Goal: Information Seeking & Learning: Learn about a topic

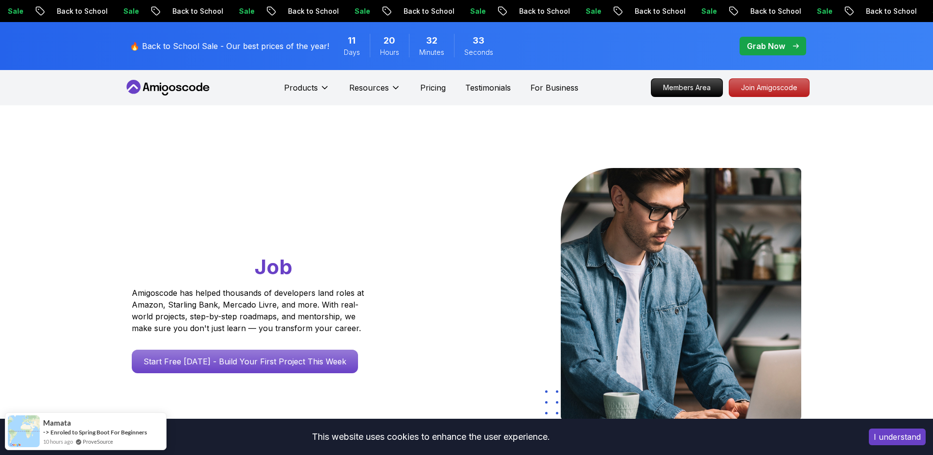
click at [433, 136] on div "Go From Learning to Hired: Master Java, Spring Boot & Cloud Skills That Get You…" at bounding box center [467, 346] width 686 height 482
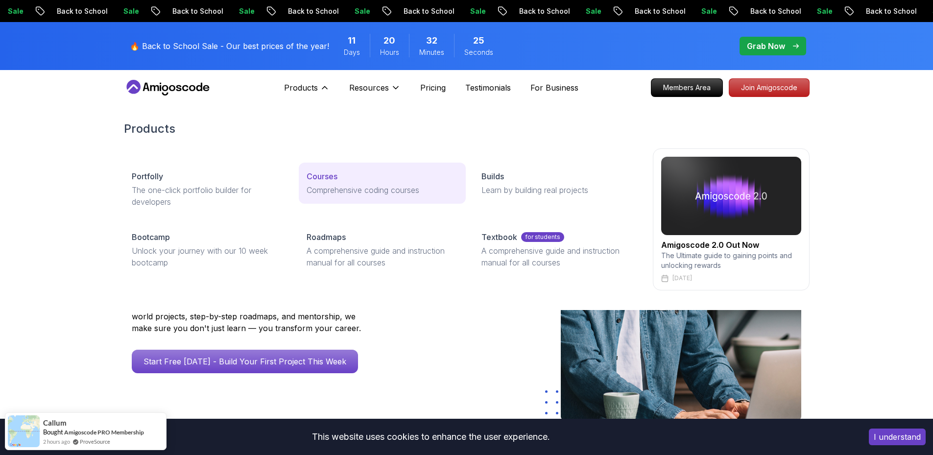
click at [319, 172] on p "Courses" at bounding box center [322, 176] width 31 height 12
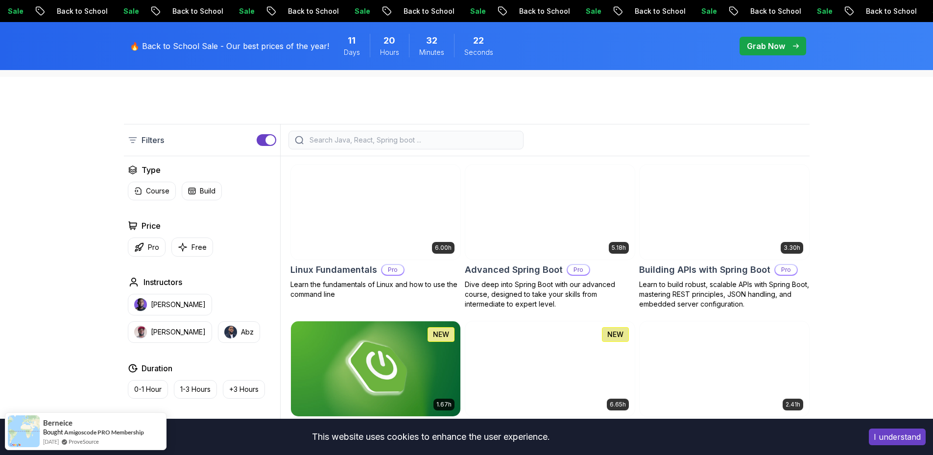
scroll to position [196, 0]
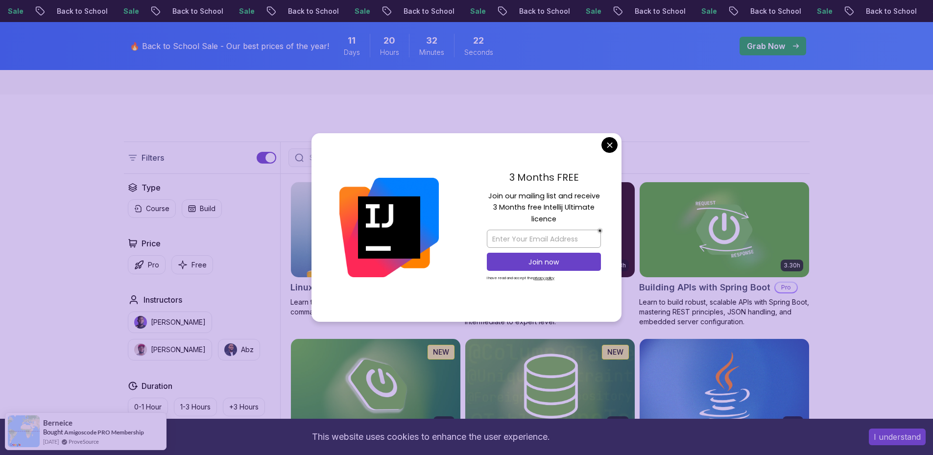
click at [431, 155] on div at bounding box center [389, 227] width 155 height 189
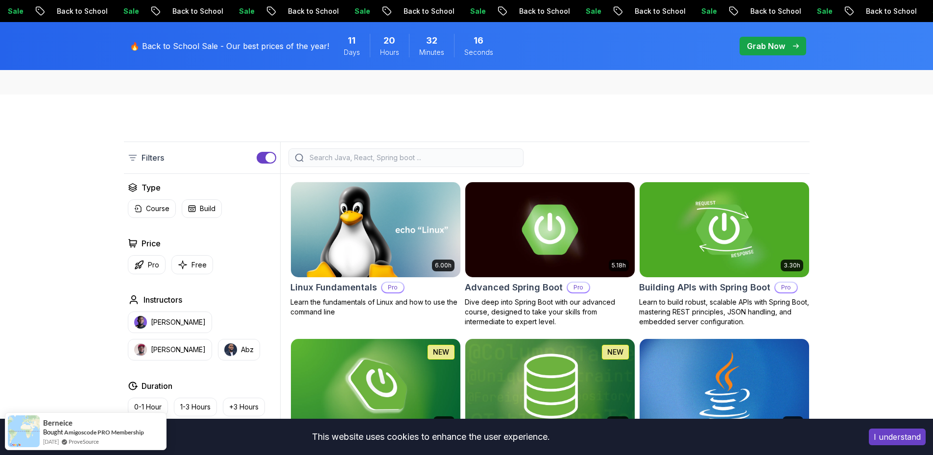
click at [412, 157] on input "search" at bounding box center [413, 158] width 210 height 10
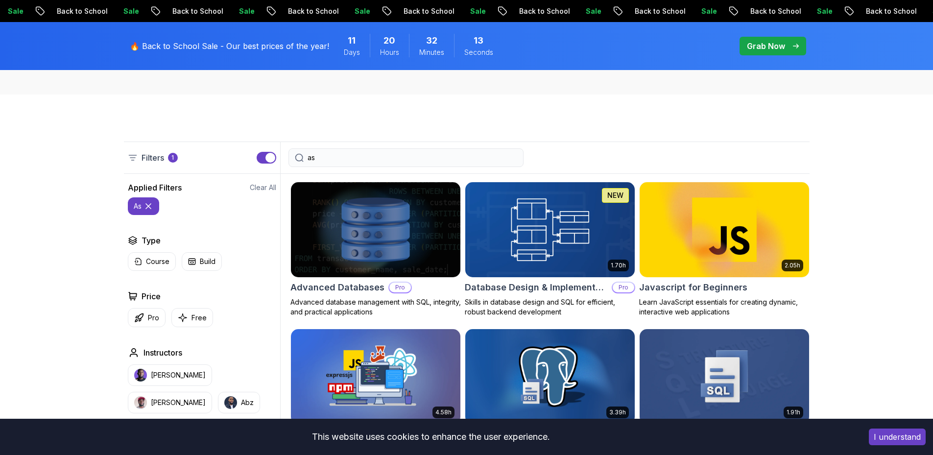
type input "a"
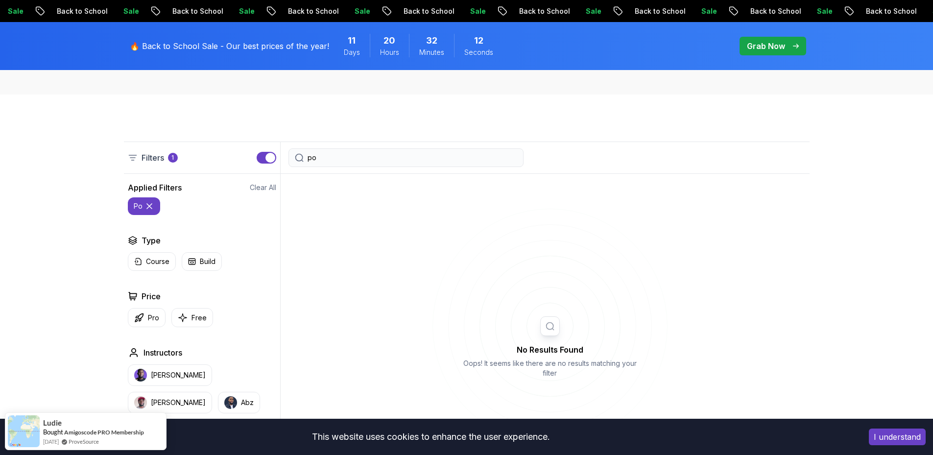
type input "p"
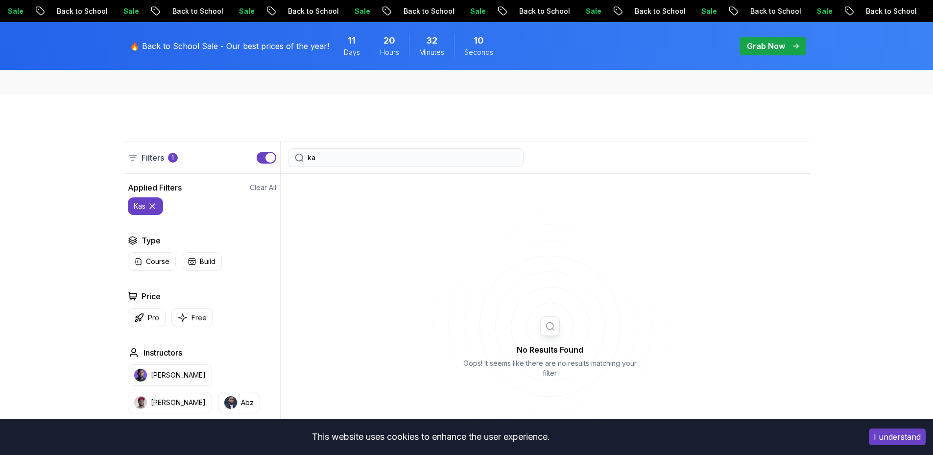
type input "k"
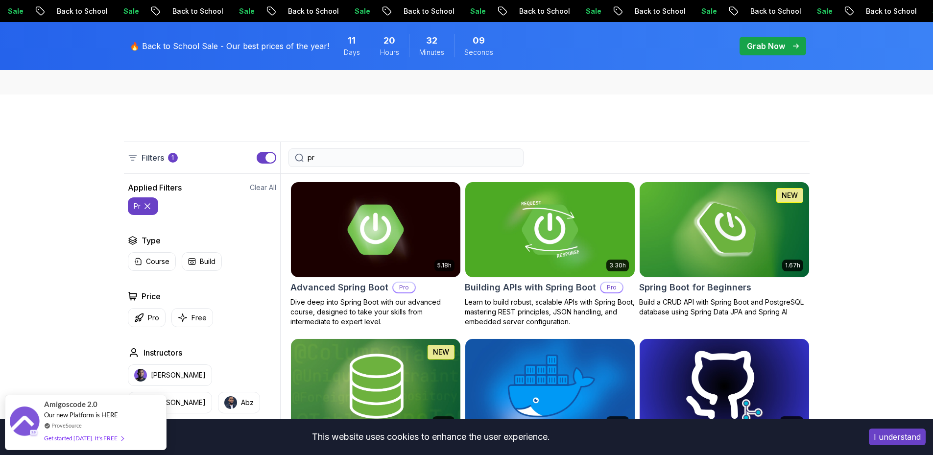
type input "p"
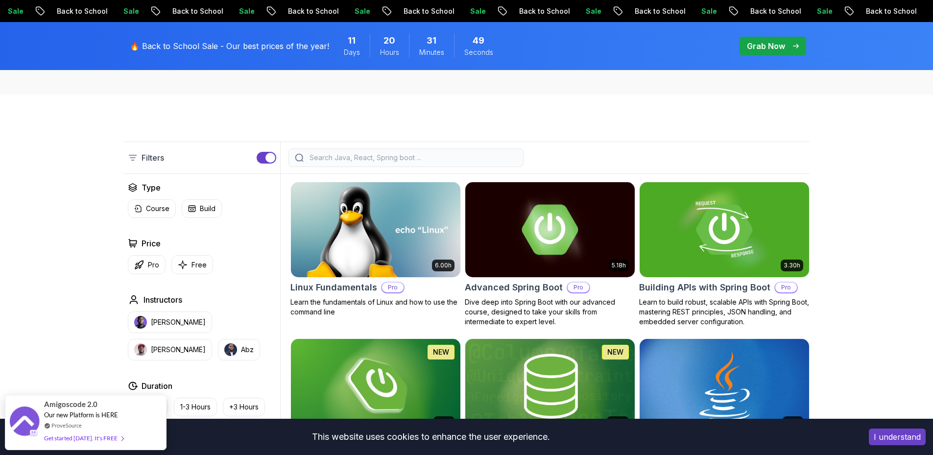
click at [461, 167] on div "Filters" at bounding box center [467, 158] width 686 height 32
click at [458, 159] on input "search" at bounding box center [413, 158] width 210 height 10
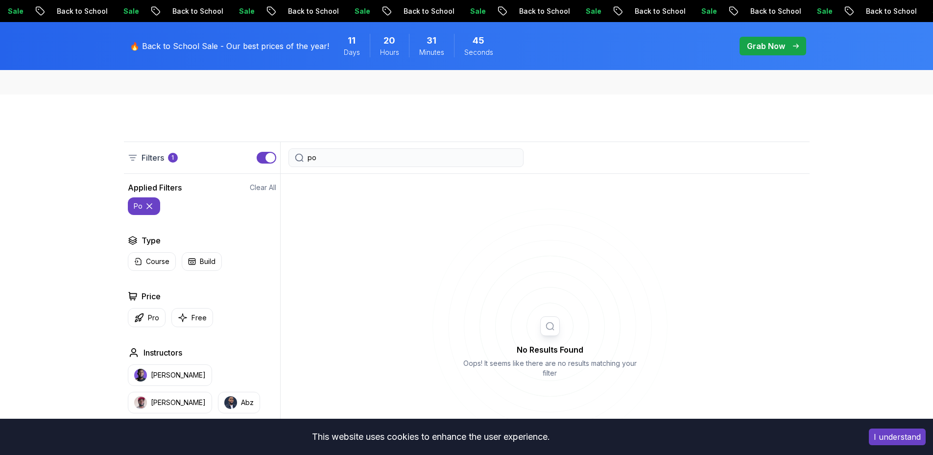
type input "p"
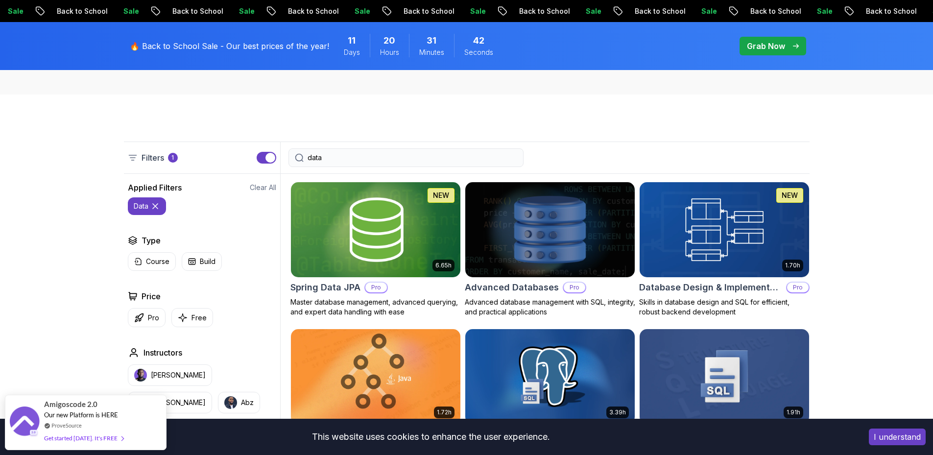
type input "data"
click at [545, 263] on img at bounding box center [550, 229] width 178 height 99
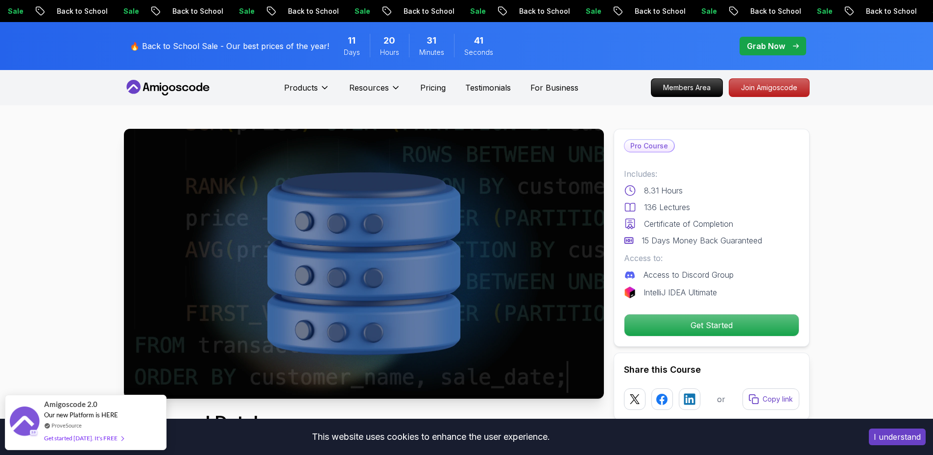
drag, startPoint x: 544, startPoint y: 188, endPoint x: 541, endPoint y: 172, distance: 16.0
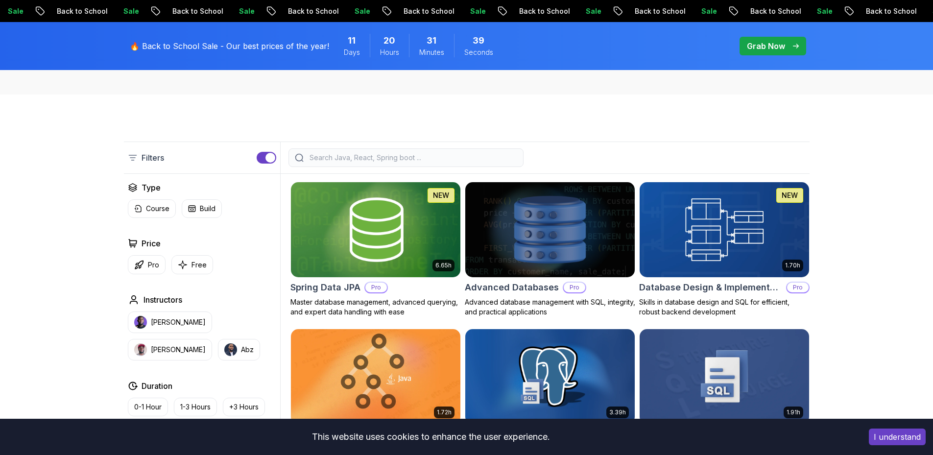
scroll to position [294, 0]
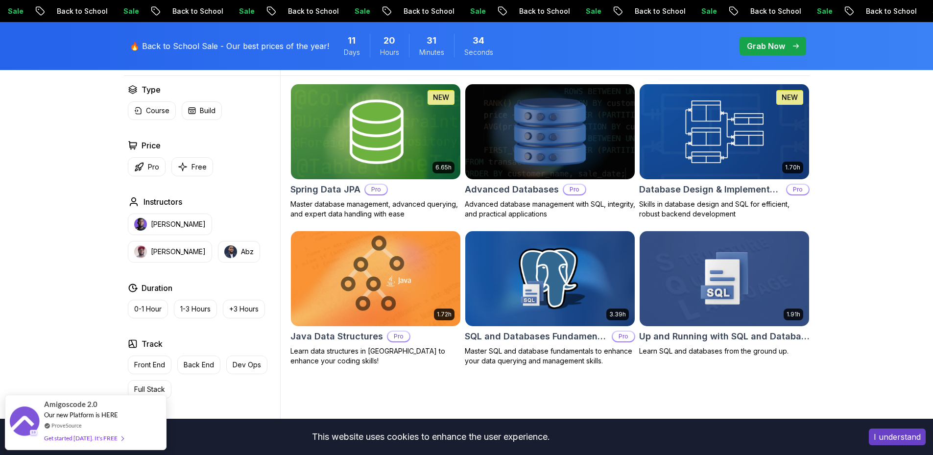
click at [551, 163] on img at bounding box center [550, 131] width 178 height 99
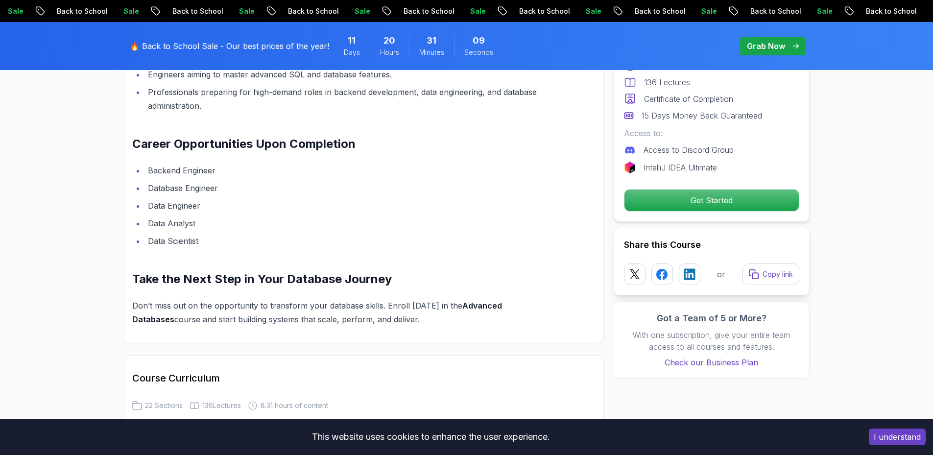
scroll to position [1127, 0]
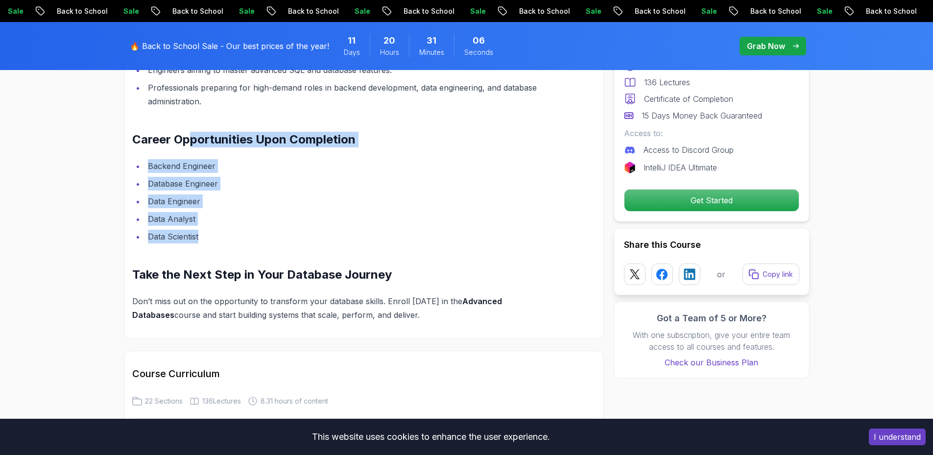
drag, startPoint x: 189, startPoint y: 144, endPoint x: 221, endPoint y: 237, distance: 98.7
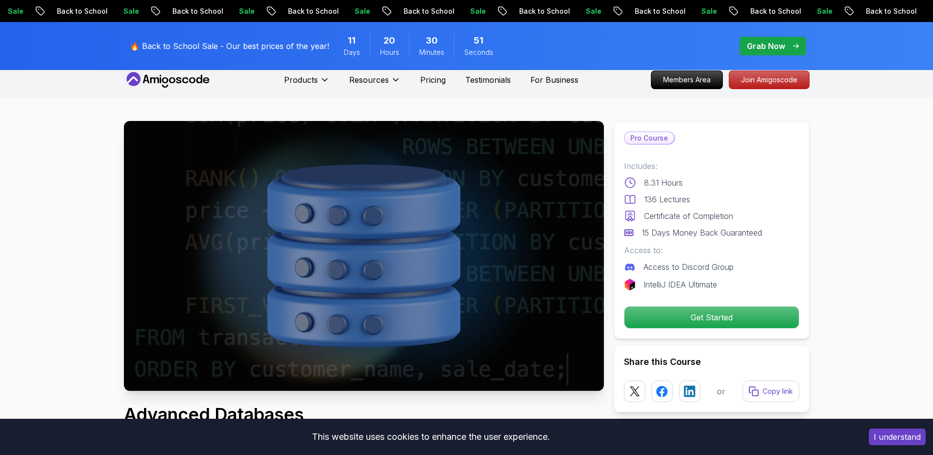
scroll to position [147, 0]
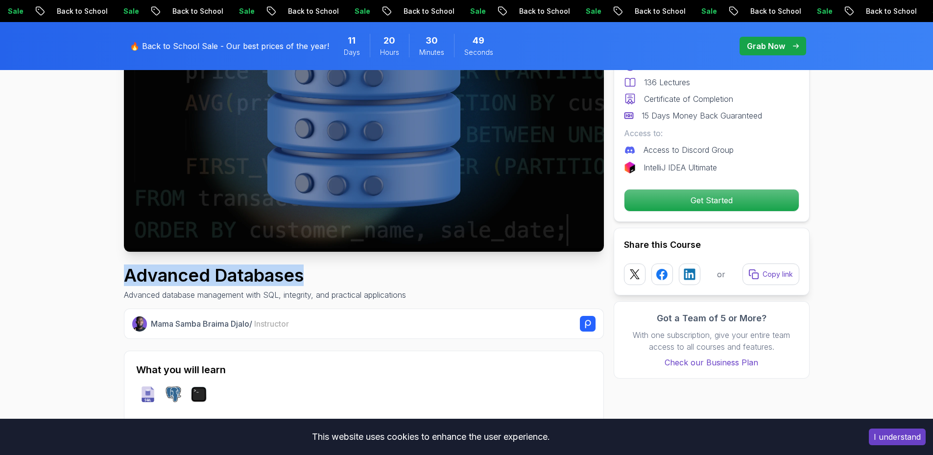
drag, startPoint x: 121, startPoint y: 272, endPoint x: 326, endPoint y: 281, distance: 205.4
